Goal: Task Accomplishment & Management: Complete application form

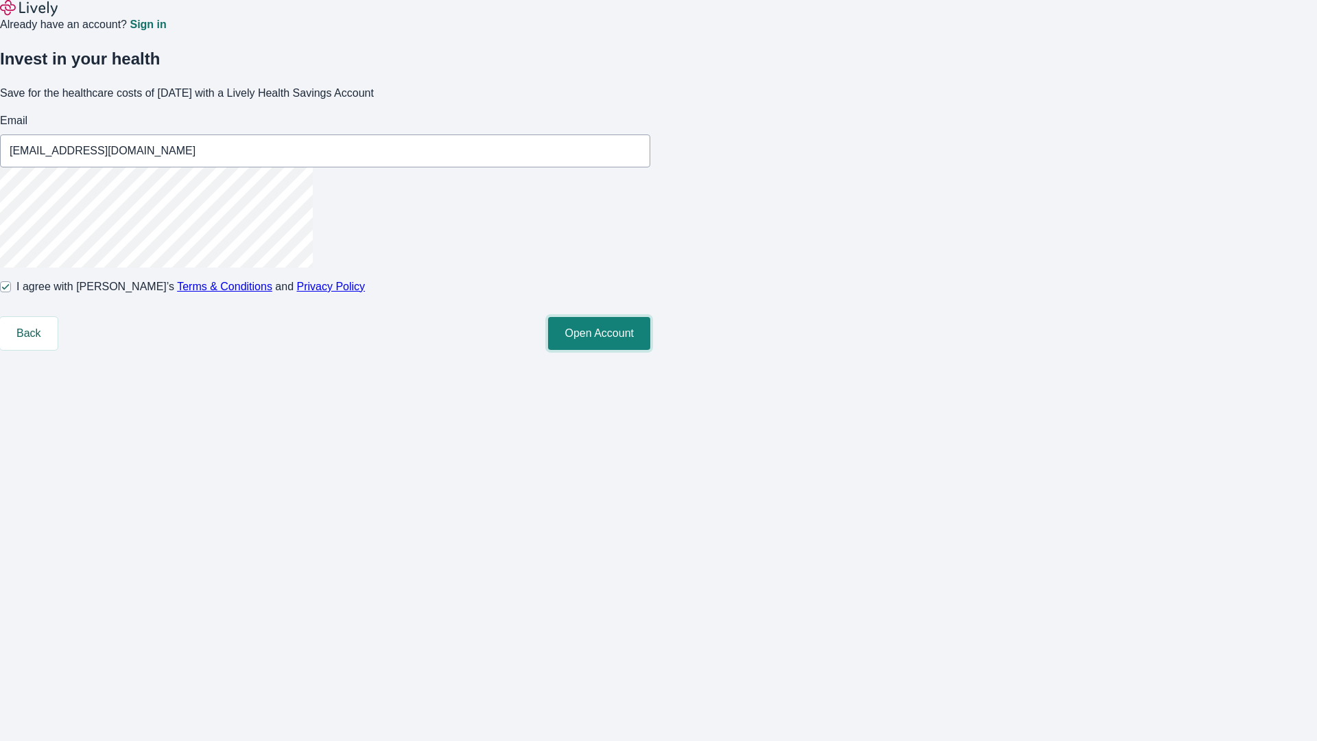
click at [650, 350] on button "Open Account" at bounding box center [599, 333] width 102 height 33
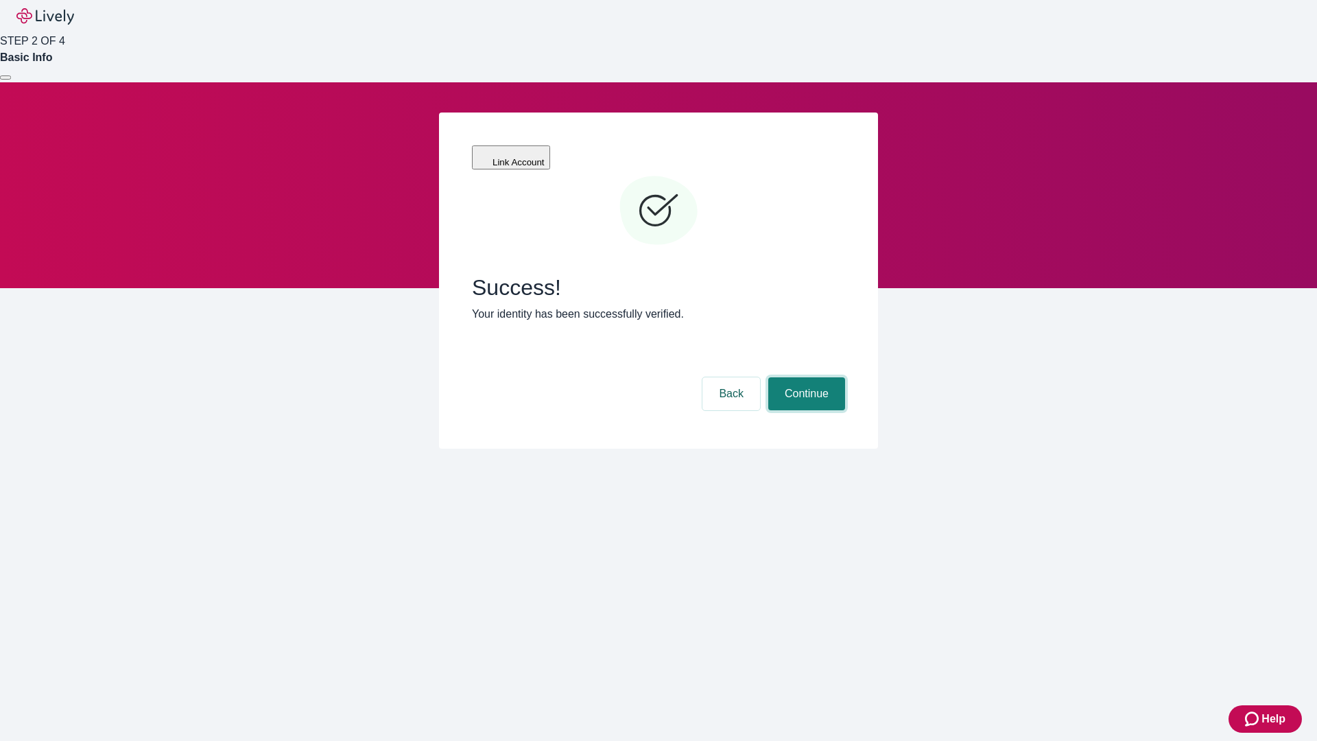
click at [805, 377] on button "Continue" at bounding box center [806, 393] width 77 height 33
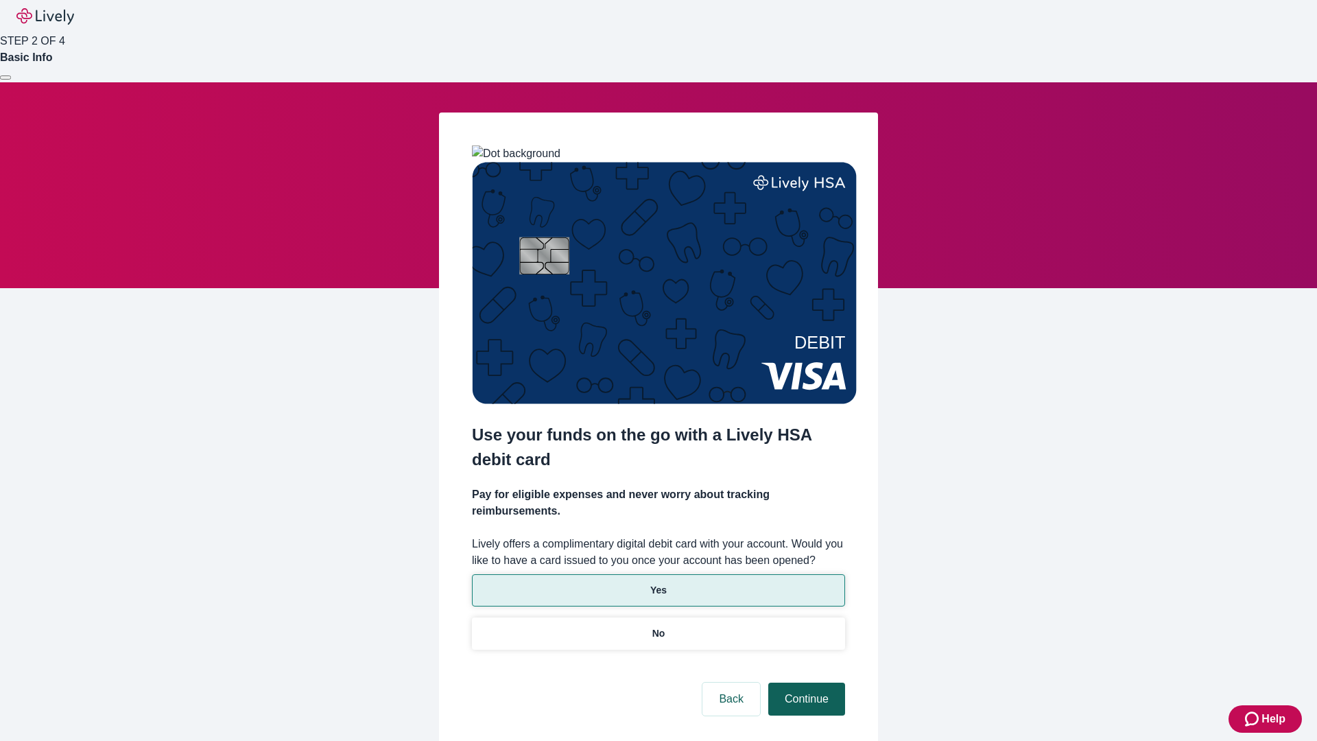
click at [658, 583] on p "Yes" at bounding box center [658, 590] width 16 height 14
click at [805, 682] on button "Continue" at bounding box center [806, 698] width 77 height 33
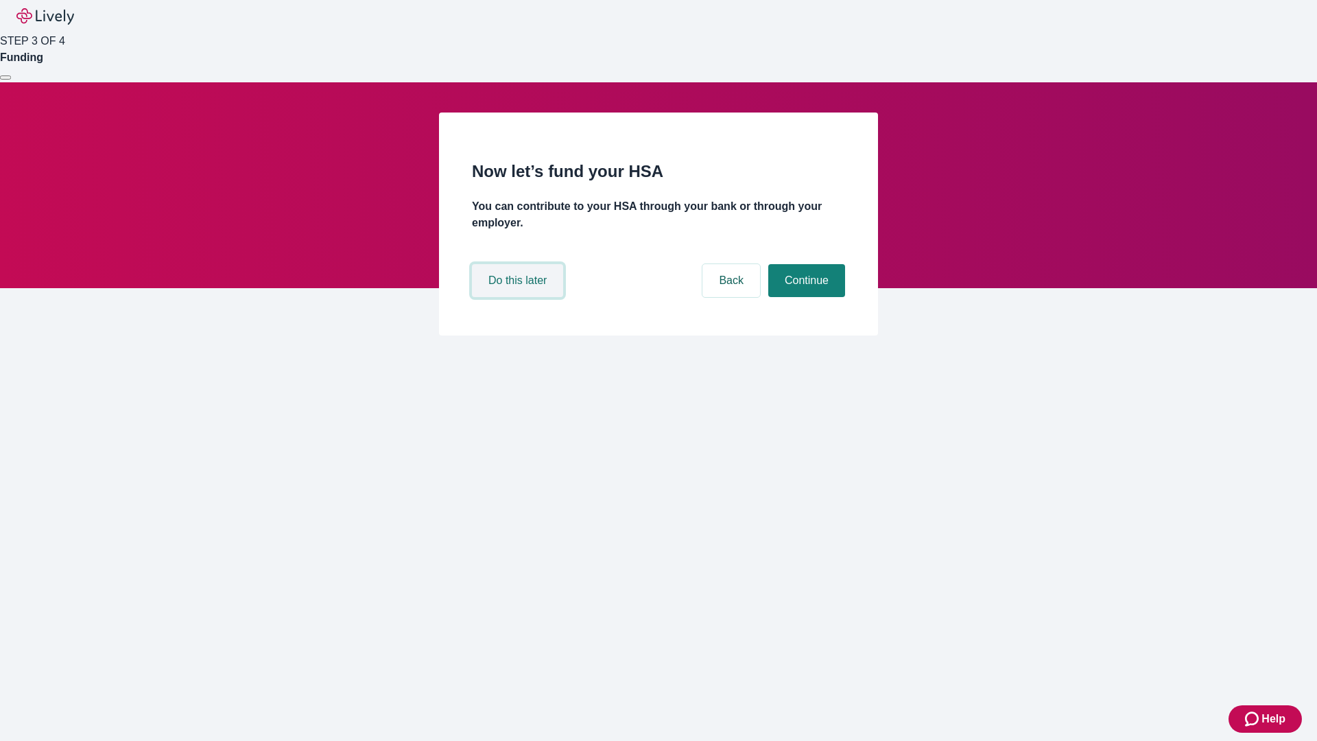
click at [519, 297] on button "Do this later" at bounding box center [517, 280] width 91 height 33
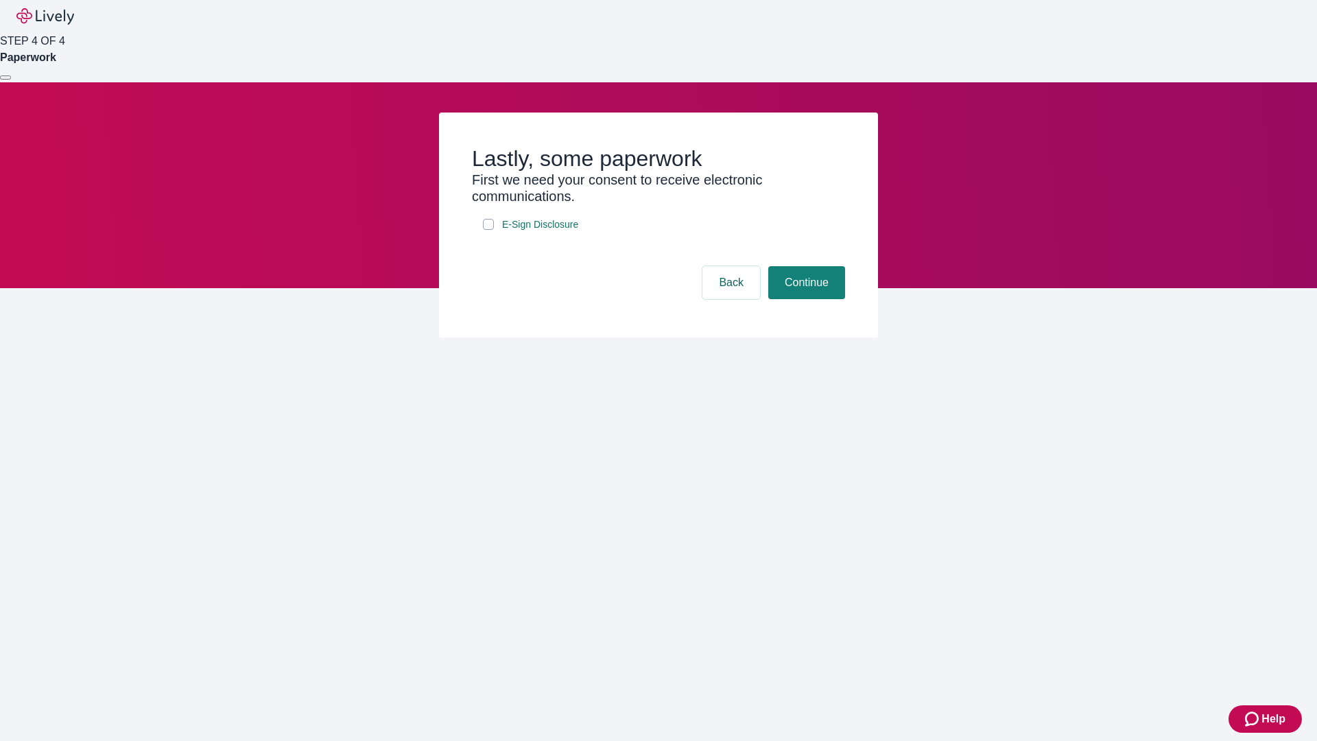
click at [488, 230] on input "E-Sign Disclosure" at bounding box center [488, 224] width 11 height 11
checkbox input "true"
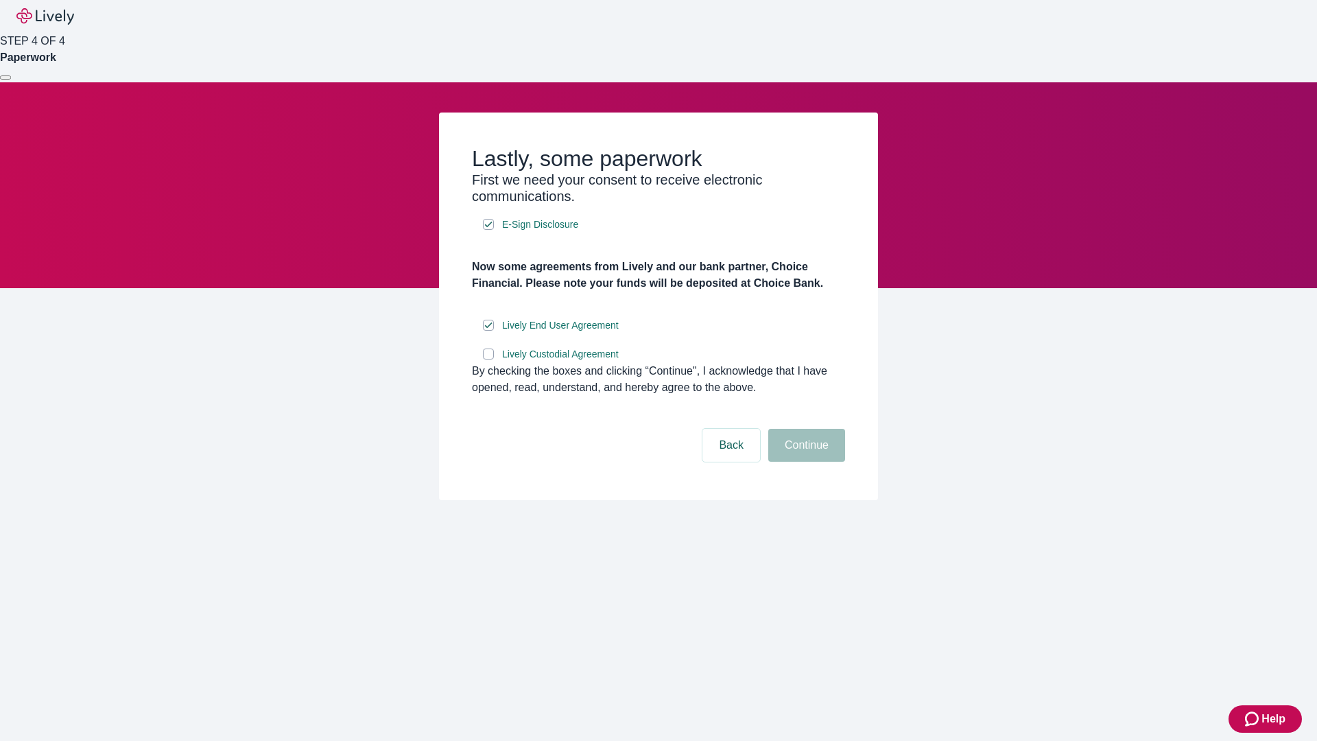
click at [488, 359] on input "Lively Custodial Agreement" at bounding box center [488, 353] width 11 height 11
checkbox input "true"
click at [805, 462] on button "Continue" at bounding box center [806, 445] width 77 height 33
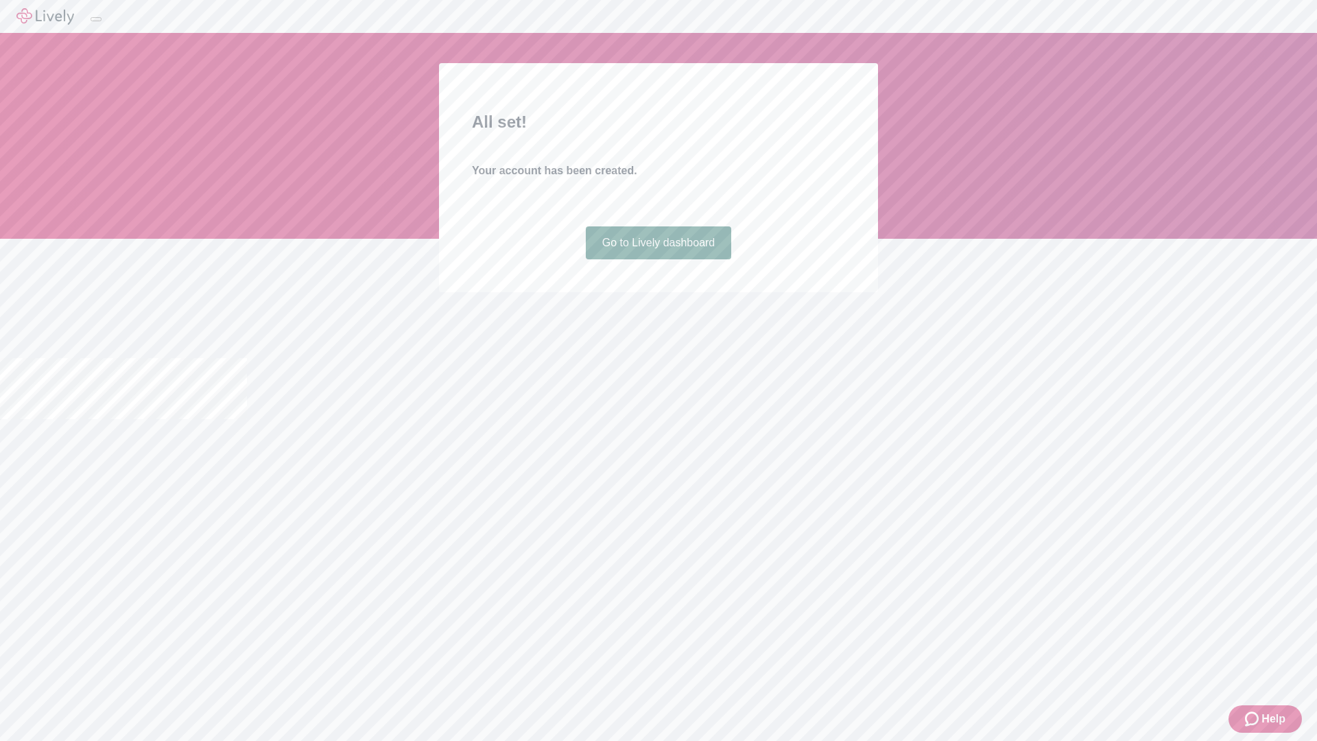
click at [658, 259] on link "Go to Lively dashboard" at bounding box center [659, 242] width 146 height 33
